Goal: Transaction & Acquisition: Subscribe to service/newsletter

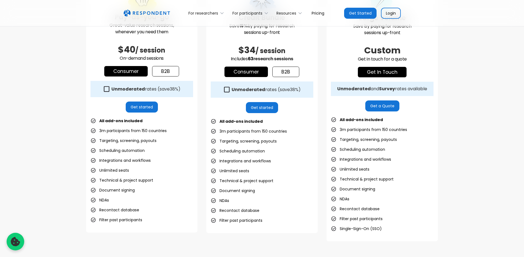
scroll to position [196, 0]
click at [107, 88] on icon at bounding box center [106, 88] width 7 height 7
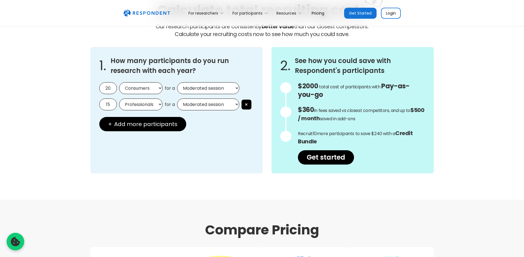
scroll to position [480, 0]
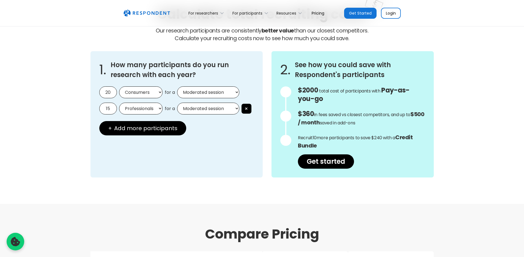
click at [109, 92] on input "20" at bounding box center [108, 92] width 18 height 12
drag, startPoint x: 111, startPoint y: 92, endPoint x: 101, endPoint y: 92, distance: 10.5
click at [101, 92] on input "20" at bounding box center [108, 92] width 18 height 12
click at [247, 106] on button "×" at bounding box center [247, 109] width 10 height 10
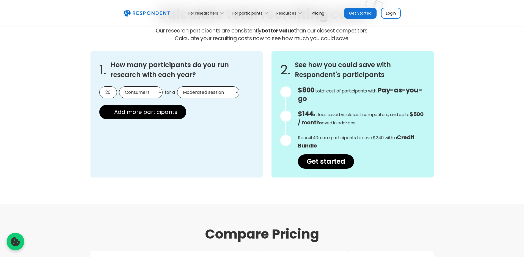
click at [142, 95] on select "Consumers Professionals" at bounding box center [140, 92] width 43 height 12
select select "professionals"
click at [119, 86] on select "Consumers Professionals" at bounding box center [140, 92] width 43 height 12
click at [109, 92] on input "20" at bounding box center [108, 92] width 18 height 12
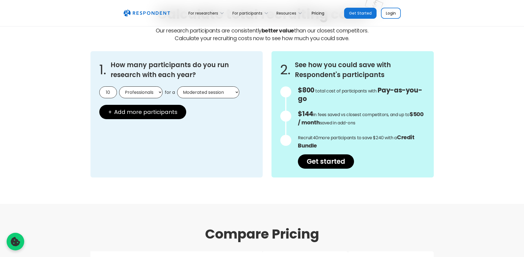
type input "10"
click at [221, 123] on div "1. How many participants do you run research with each year? 10 Consumers Profe…" at bounding box center [177, 114] width 173 height 126
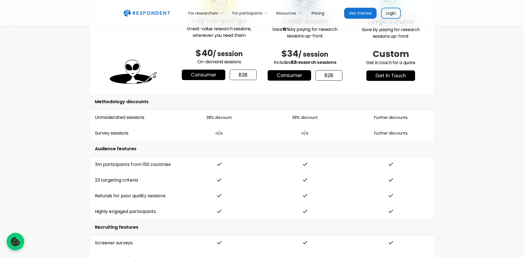
scroll to position [751, 0]
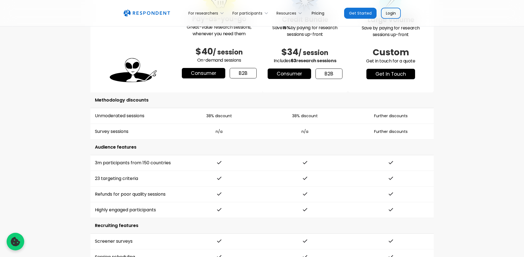
click at [240, 73] on link "b2b" at bounding box center [243, 73] width 27 height 10
click at [331, 76] on link "b2b" at bounding box center [329, 74] width 27 height 10
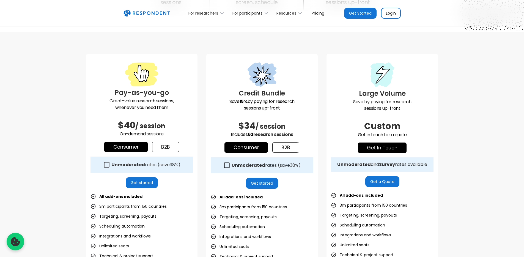
scroll to position [121, 0]
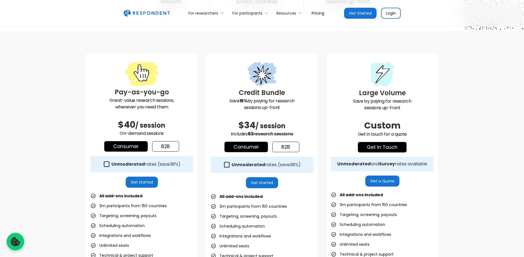
click at [167, 145] on link "b2b" at bounding box center [165, 146] width 27 height 10
click at [292, 145] on link "b2b" at bounding box center [285, 147] width 27 height 10
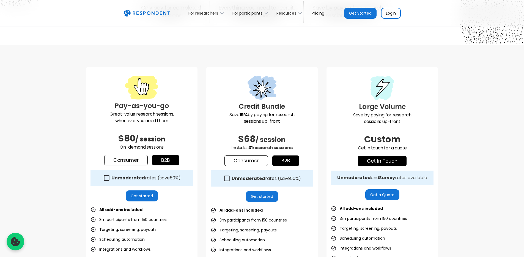
scroll to position [103, 0]
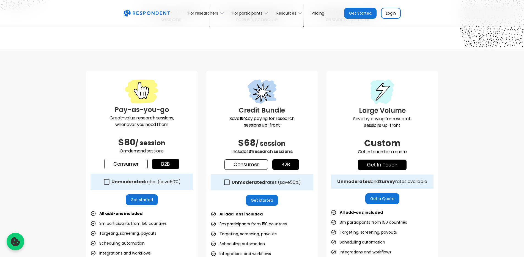
click at [140, 165] on link "Consumer" at bounding box center [125, 164] width 43 height 10
click at [163, 162] on link "b2b" at bounding box center [165, 164] width 27 height 10
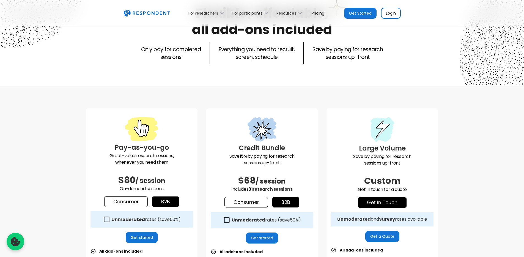
scroll to position [0, 0]
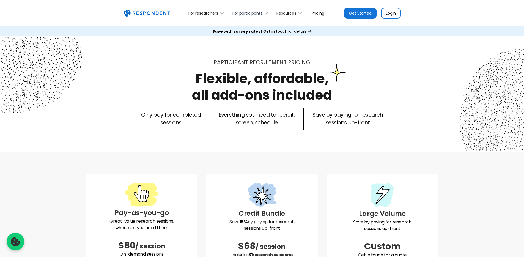
click at [252, 16] on div "For participants" at bounding box center [251, 13] width 44 height 13
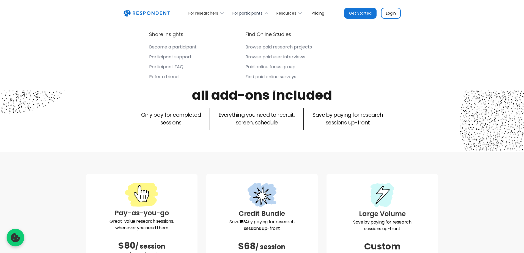
click at [252, 15] on div "For participants" at bounding box center [247, 13] width 30 height 6
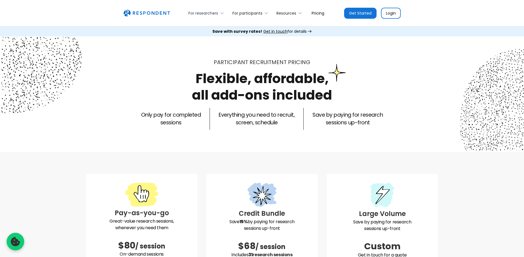
click at [205, 15] on div "For researchers" at bounding box center [203, 13] width 30 height 6
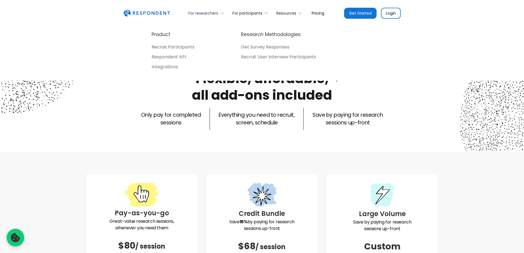
click at [205, 15] on div "For researchers" at bounding box center [203, 13] width 30 height 6
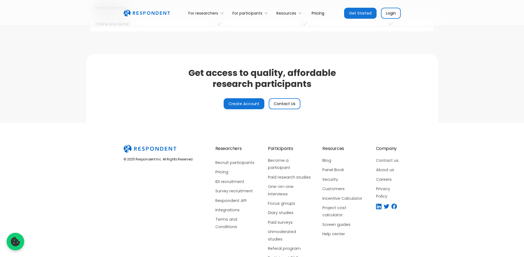
scroll to position [1288, 0]
click at [368, 13] on link "Get Started" at bounding box center [360, 13] width 32 height 11
